Goal: Task Accomplishment & Management: Manage account settings

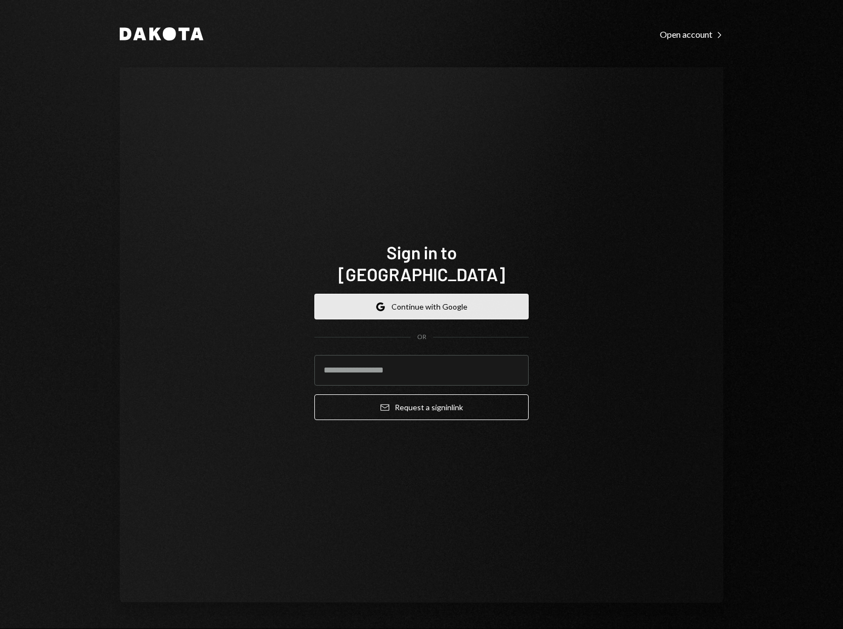
click at [454, 297] on button "Google Continue with Google" at bounding box center [421, 307] width 214 height 26
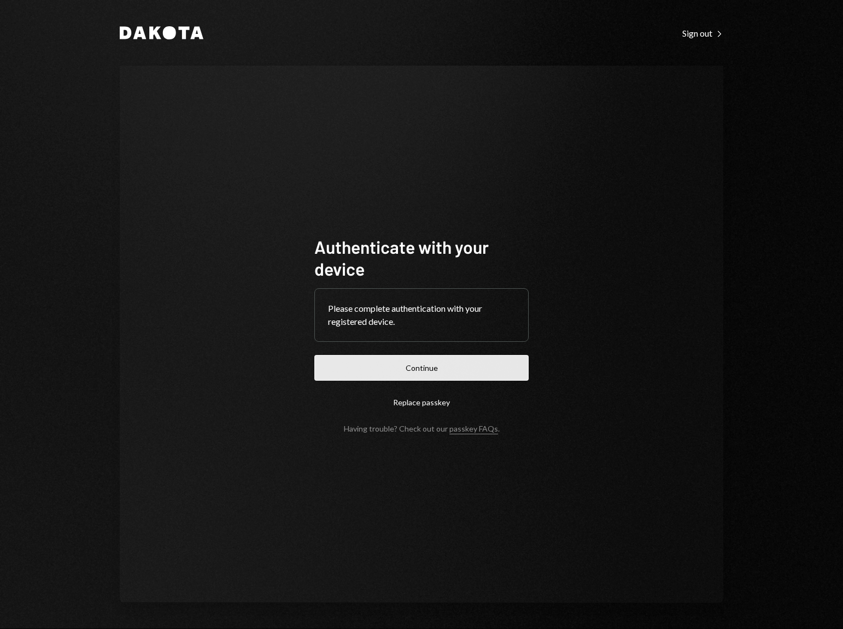
click at [453, 364] on button "Continue" at bounding box center [421, 368] width 214 height 26
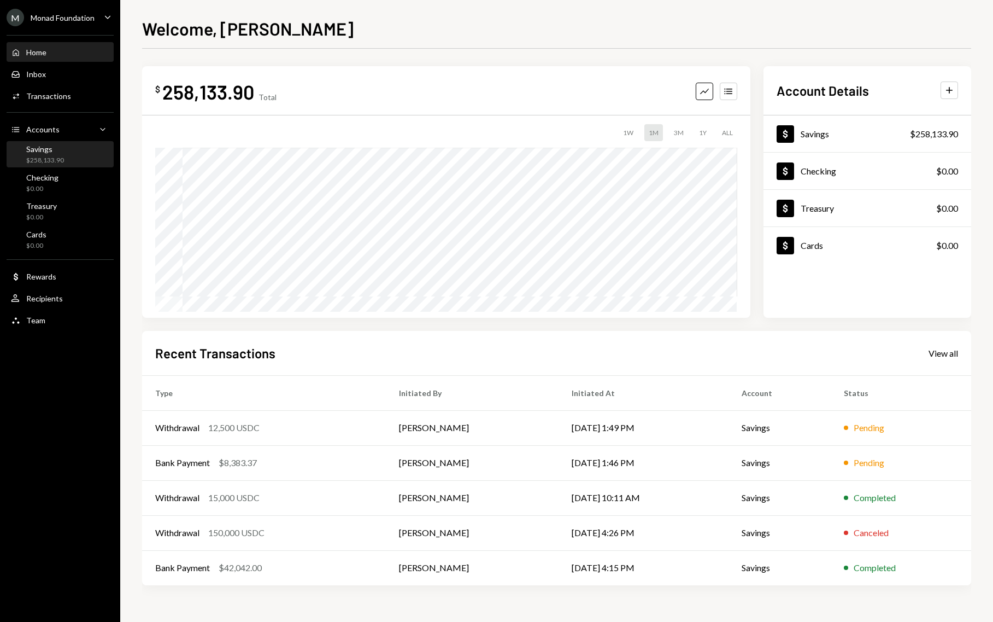
click at [55, 156] on div "$258,133.90" at bounding box center [45, 160] width 38 height 9
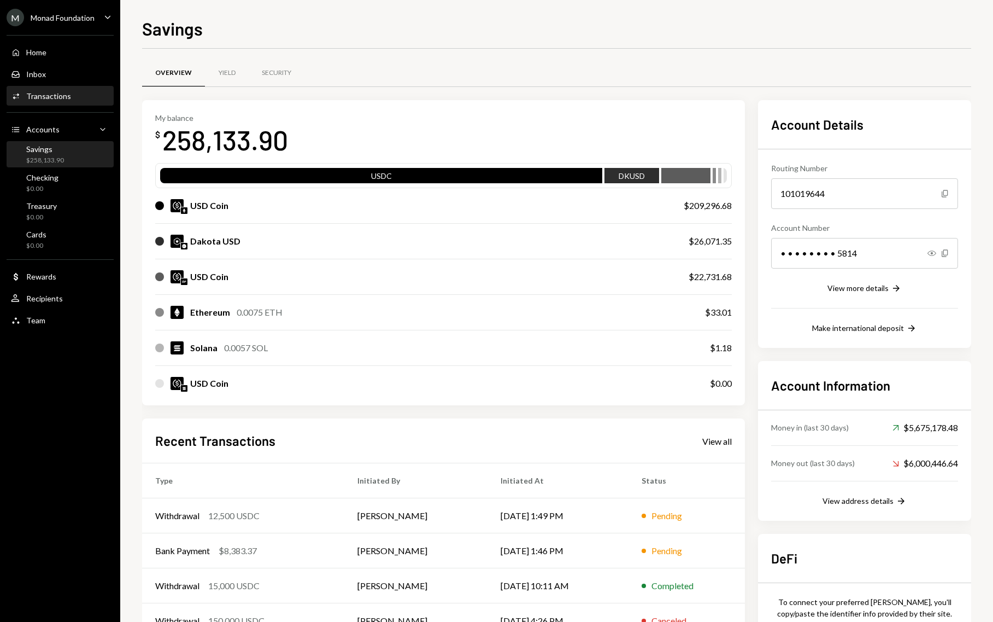
click at [68, 100] on div "Activities Transactions" at bounding box center [41, 96] width 60 height 10
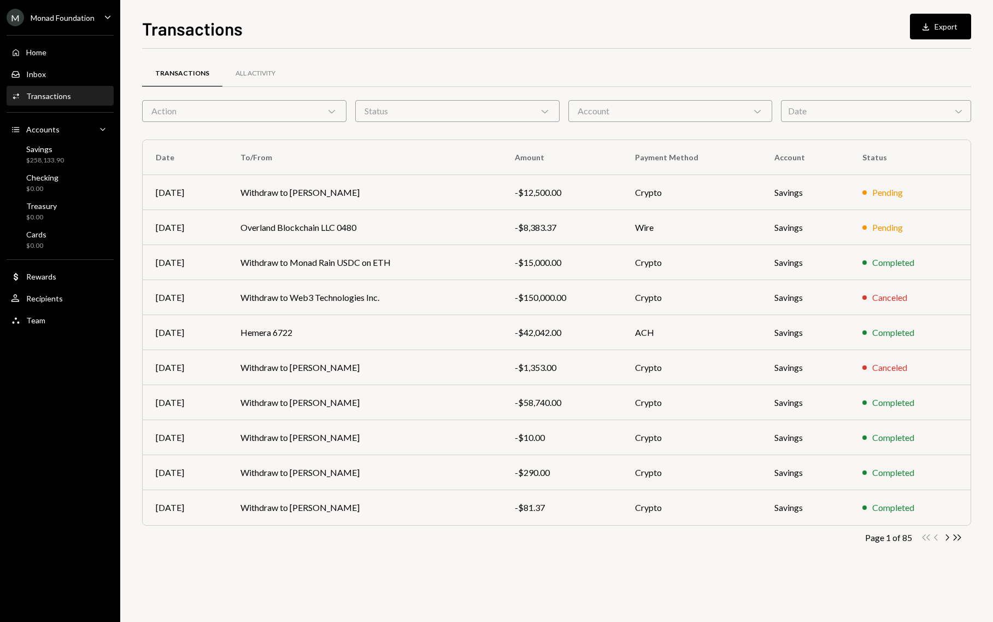
click at [843, 27] on button "Download Export" at bounding box center [940, 27] width 61 height 26
click at [61, 301] on div "User Recipients" at bounding box center [60, 299] width 98 height 10
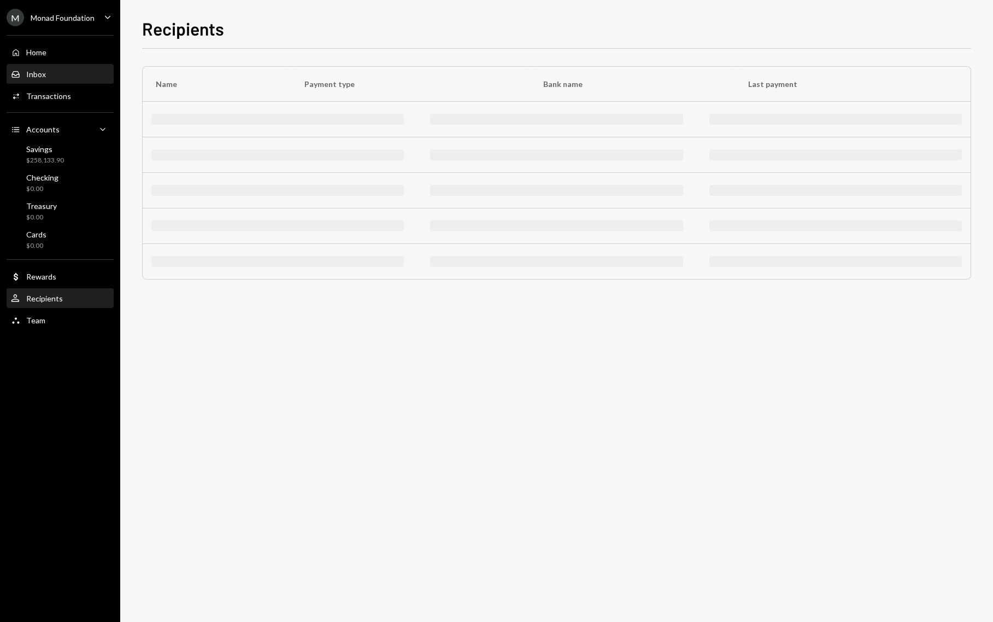
click at [66, 72] on div "Inbox Inbox" at bounding box center [60, 74] width 98 height 10
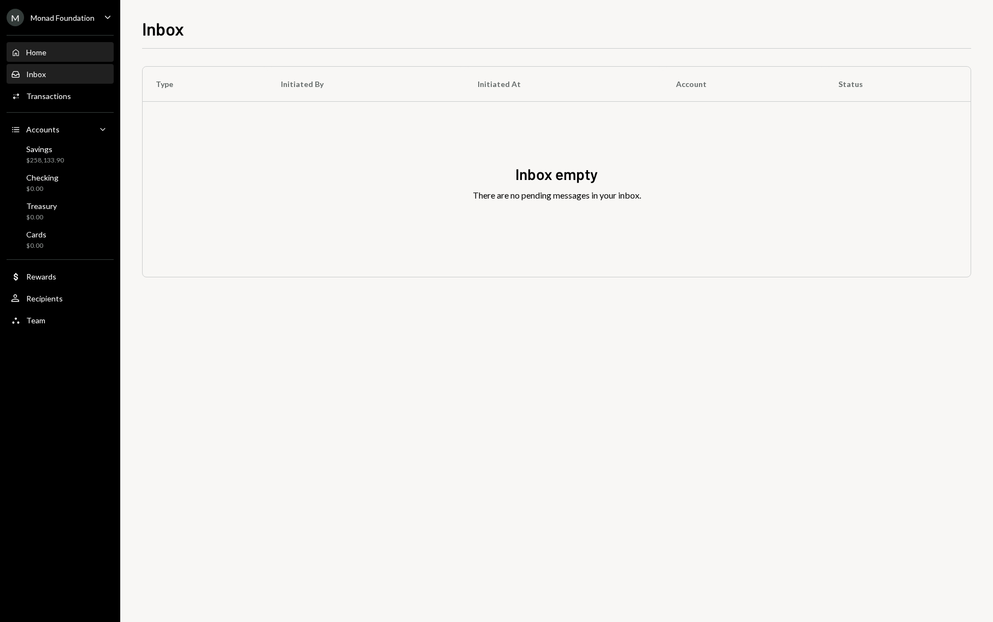
click at [67, 52] on div "Home Home" at bounding box center [60, 53] width 98 height 10
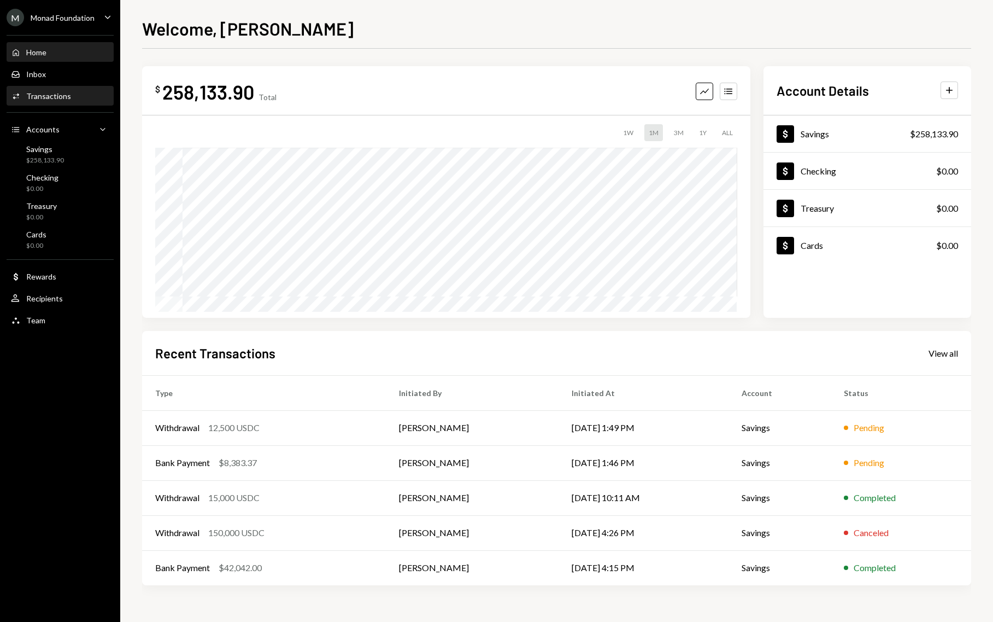
click at [74, 97] on div "Activities Transactions" at bounding box center [60, 96] width 98 height 10
